Goal: Complete application form

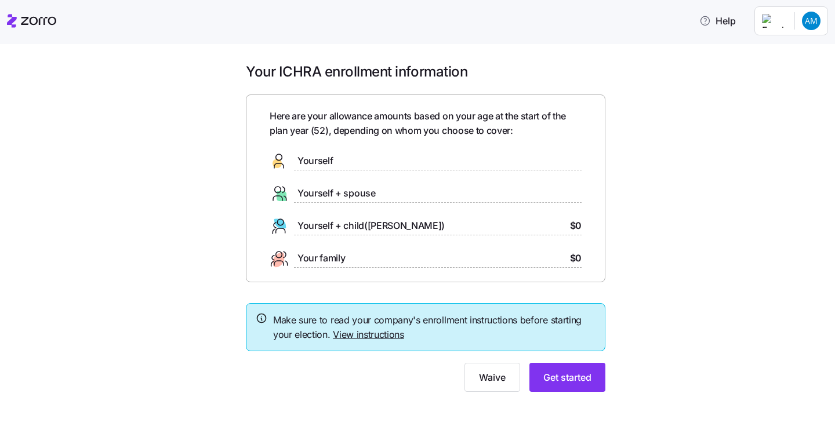
click at [323, 163] on span "Yourself" at bounding box center [314, 161] width 35 height 14
click at [298, 158] on span "Yourself" at bounding box center [314, 161] width 35 height 14
click at [565, 378] on span "Get started" at bounding box center [567, 377] width 48 height 14
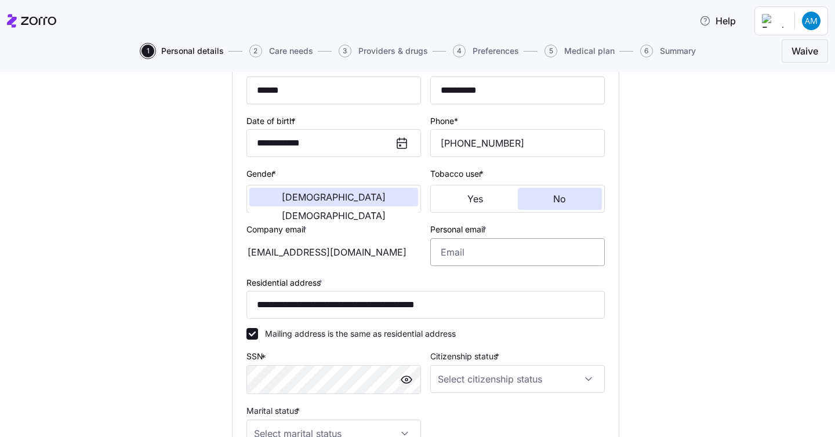
scroll to position [140, 0]
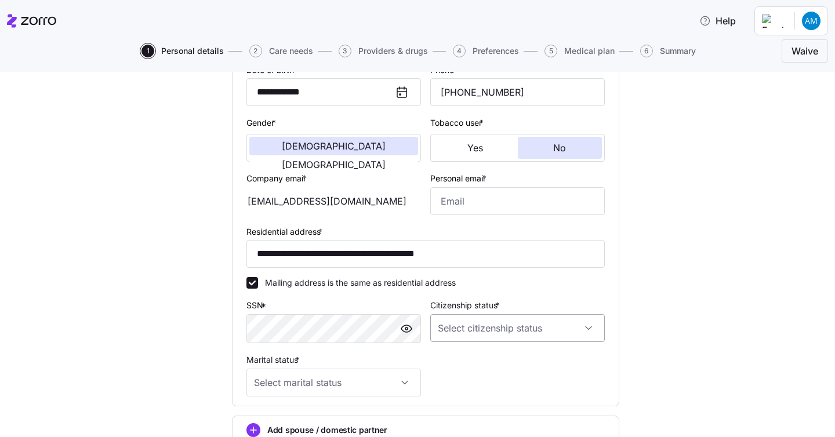
click at [518, 336] on input "Citizenship status *" at bounding box center [517, 328] width 174 height 28
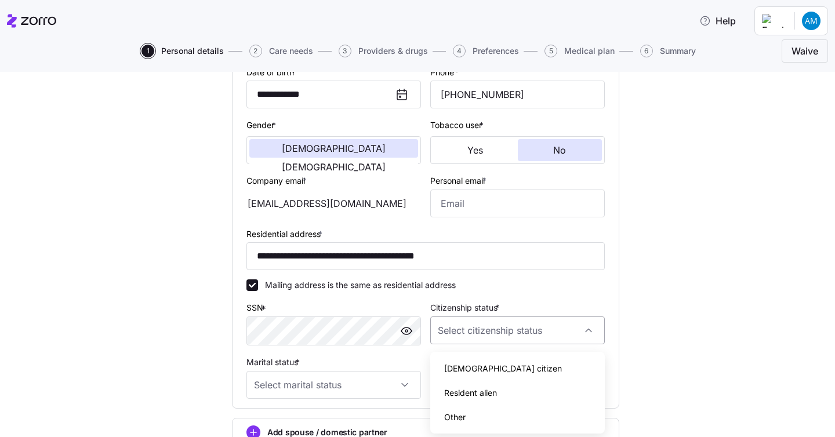
scroll to position [181, 0]
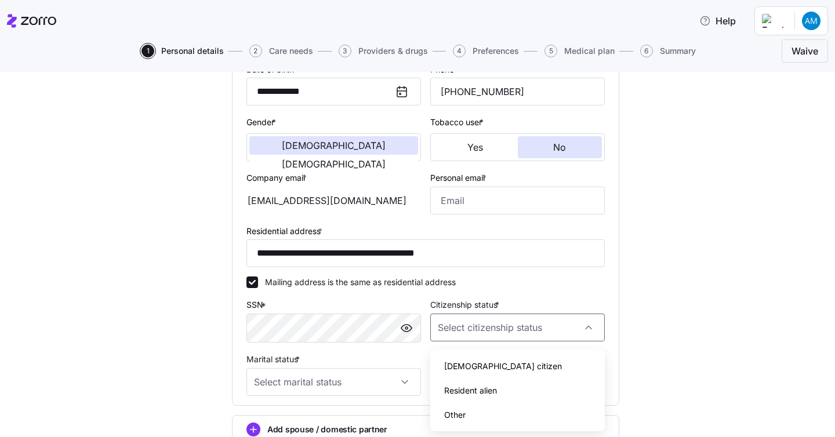
click at [527, 392] on div "Resident alien" at bounding box center [517, 390] width 165 height 24
type input "Resident alien"
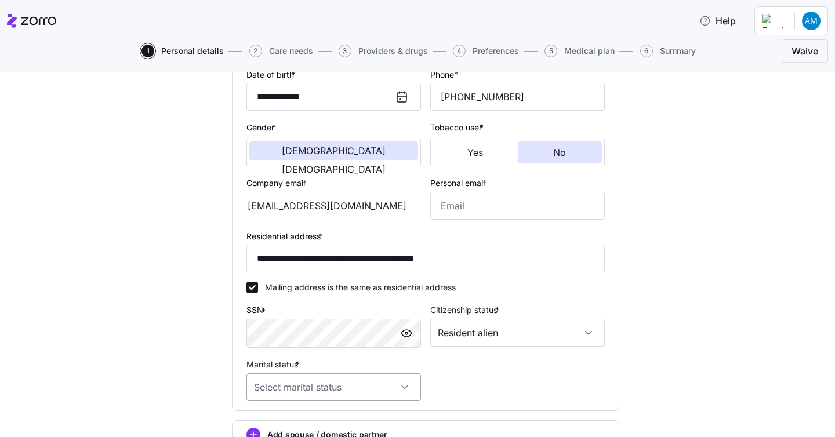
click at [406, 396] on input "Marital status *" at bounding box center [333, 387] width 174 height 28
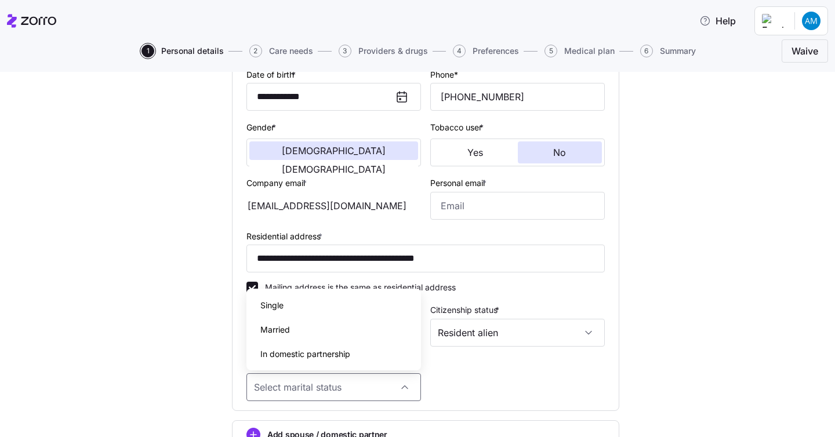
click at [336, 314] on div "Single" at bounding box center [333, 305] width 165 height 24
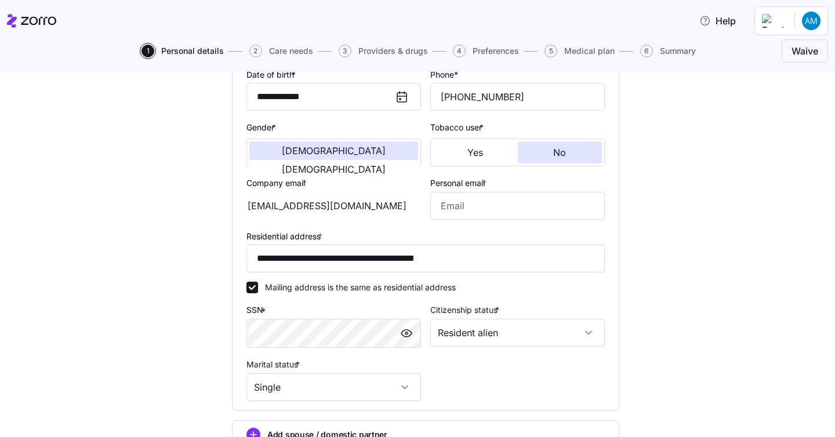
type input "Single"
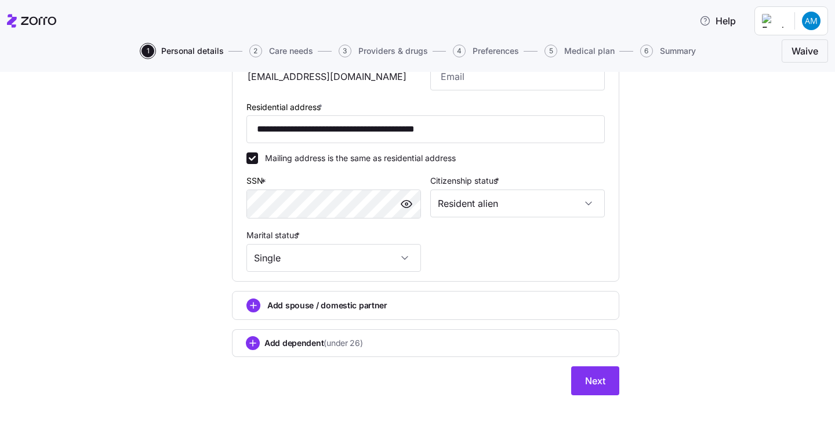
click at [697, 181] on div "**********" at bounding box center [425, 95] width 786 height 628
